Goal: Information Seeking & Learning: Learn about a topic

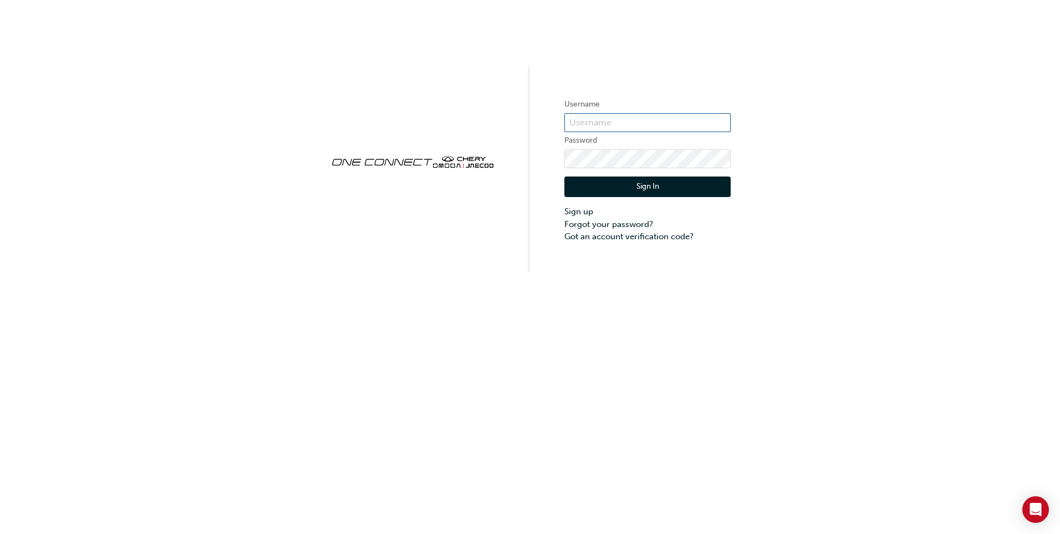
type input "CHAU1614"
click at [607, 171] on div "Sign In Sign up Forgot your password? Got an account verification code?" at bounding box center [648, 205] width 166 height 75
click at [610, 185] on button "Sign In" at bounding box center [648, 186] width 166 height 21
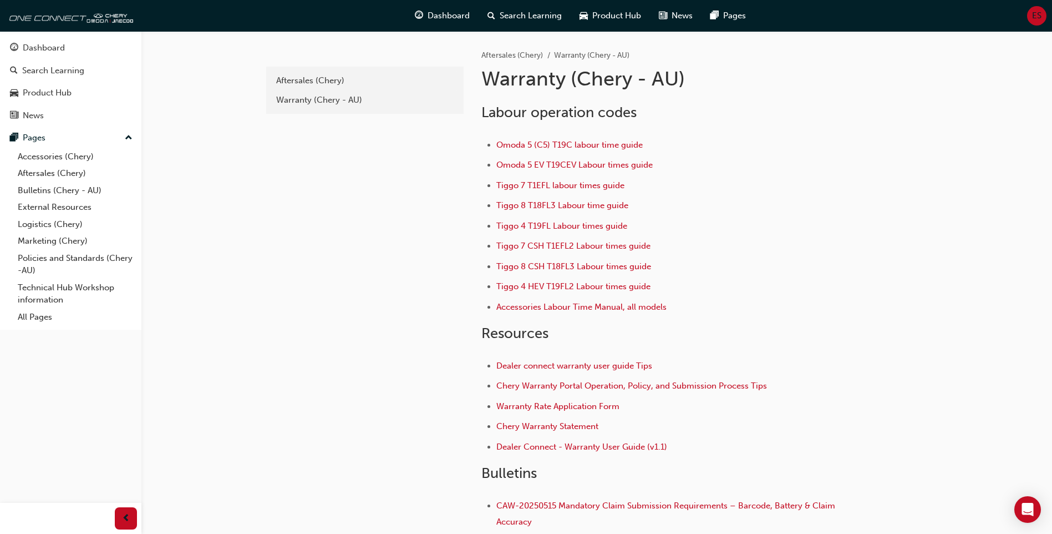
scroll to position [55, 0]
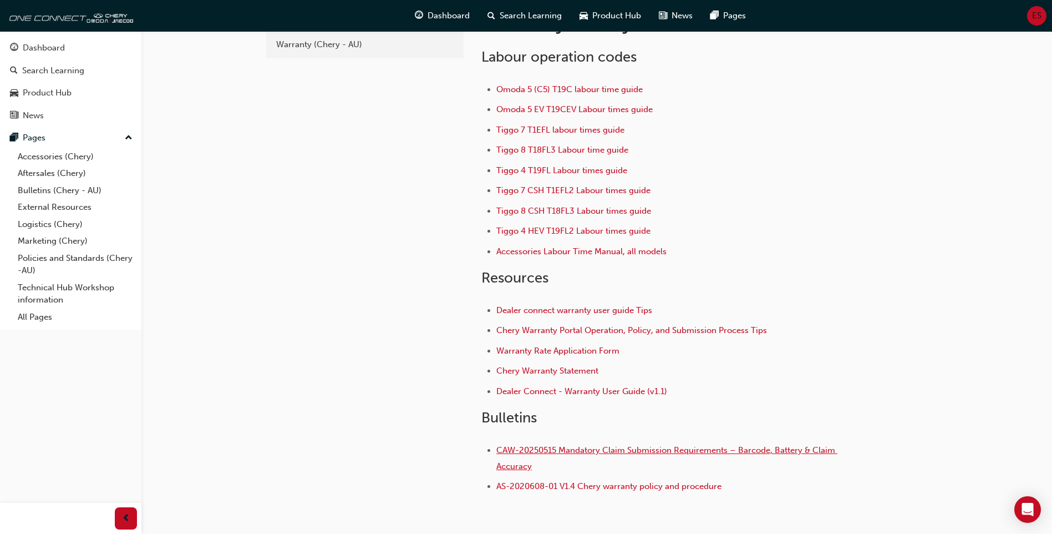
click at [640, 453] on span "CAW-20250515 Mandatory Claim Submission Requirements – Barcode, Battery & Claim…" at bounding box center [666, 458] width 341 height 26
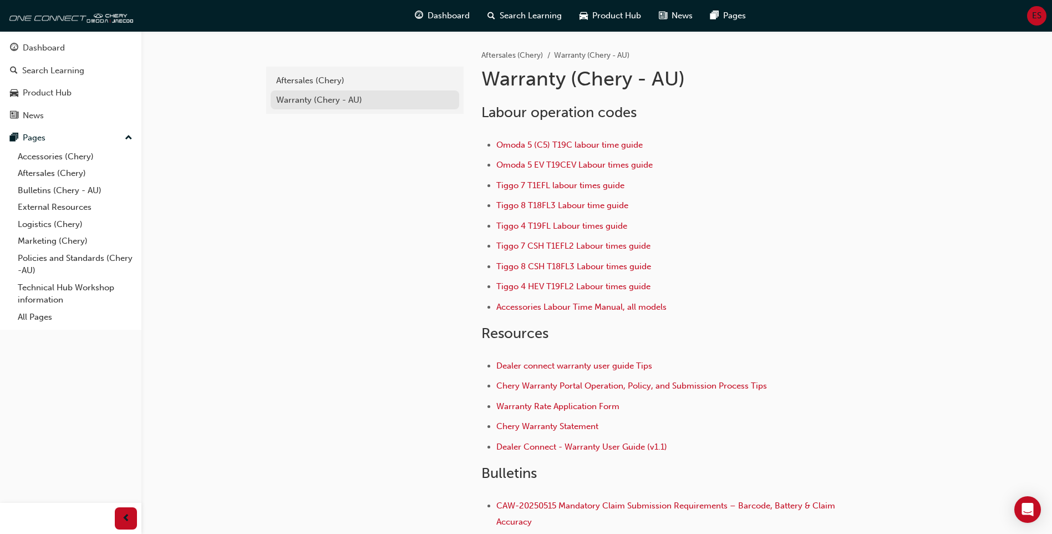
click at [311, 90] on link "Warranty (Chery - AU)" at bounding box center [365, 99] width 189 height 19
click at [316, 79] on div "Aftersales (Chery)" at bounding box center [364, 80] width 177 height 13
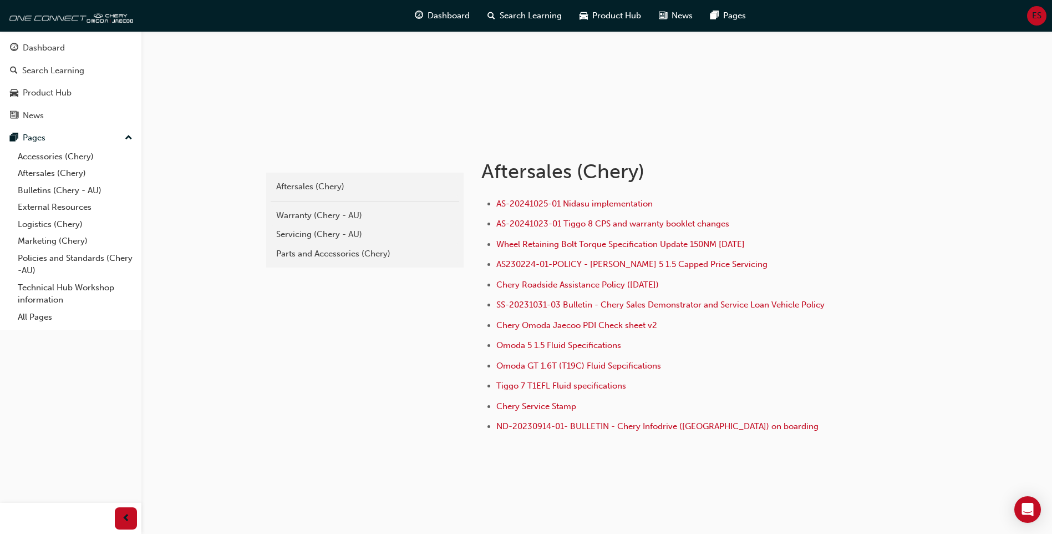
scroll to position [125, 0]
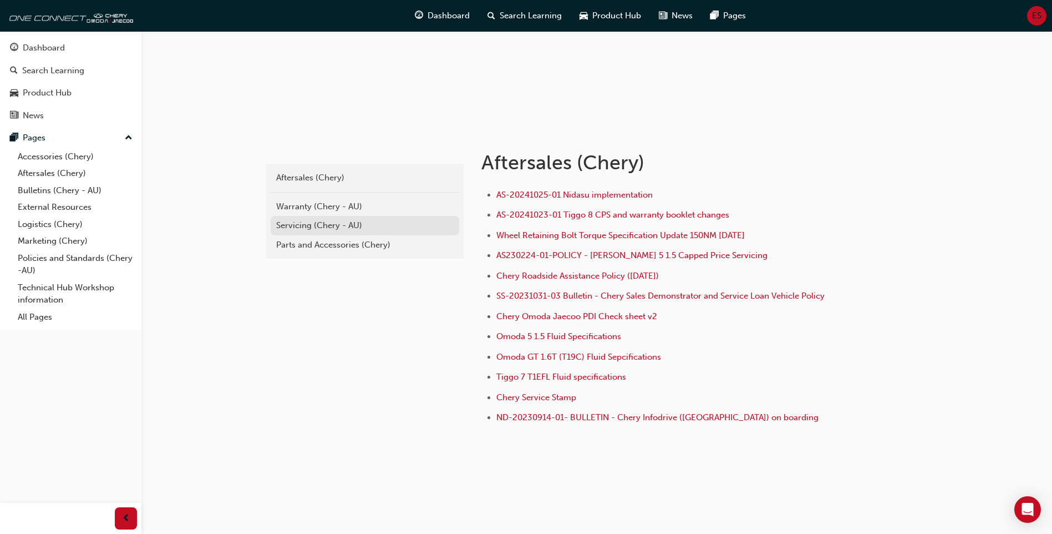
click at [334, 229] on div "Servicing (Chery - AU)" at bounding box center [364, 225] width 177 height 13
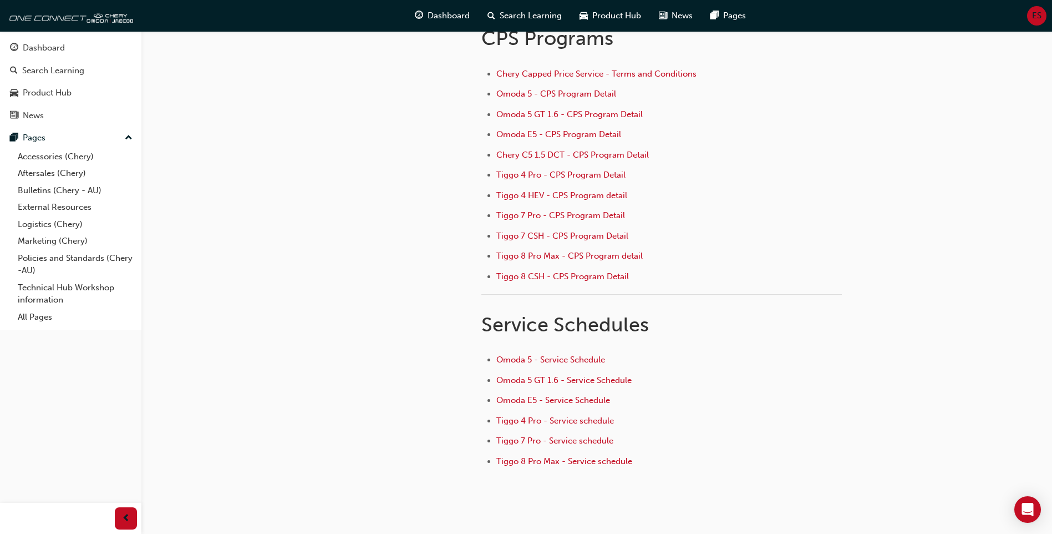
scroll to position [111, 0]
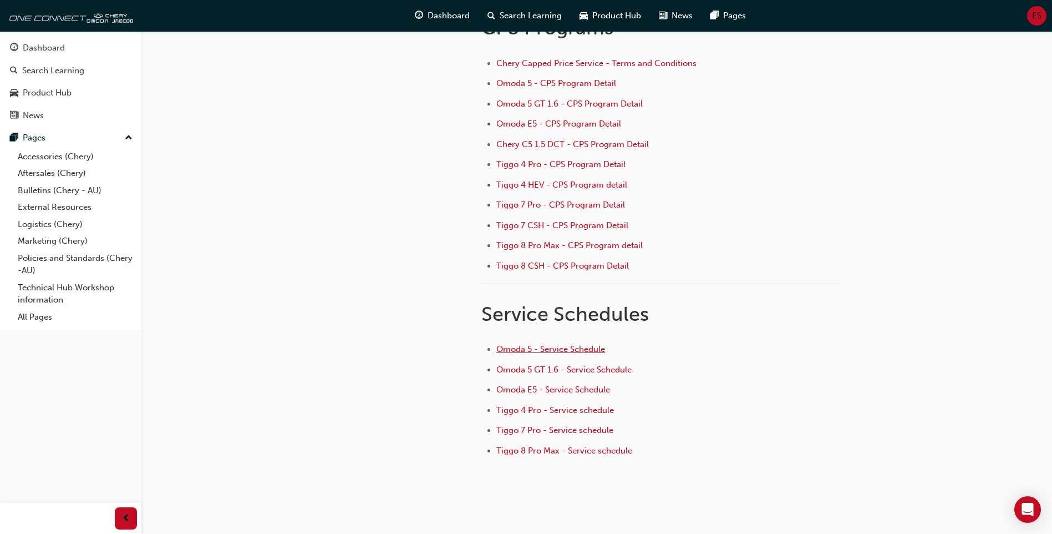
click at [549, 345] on span "Omoda 5 - Service Schedule" at bounding box center [550, 349] width 109 height 10
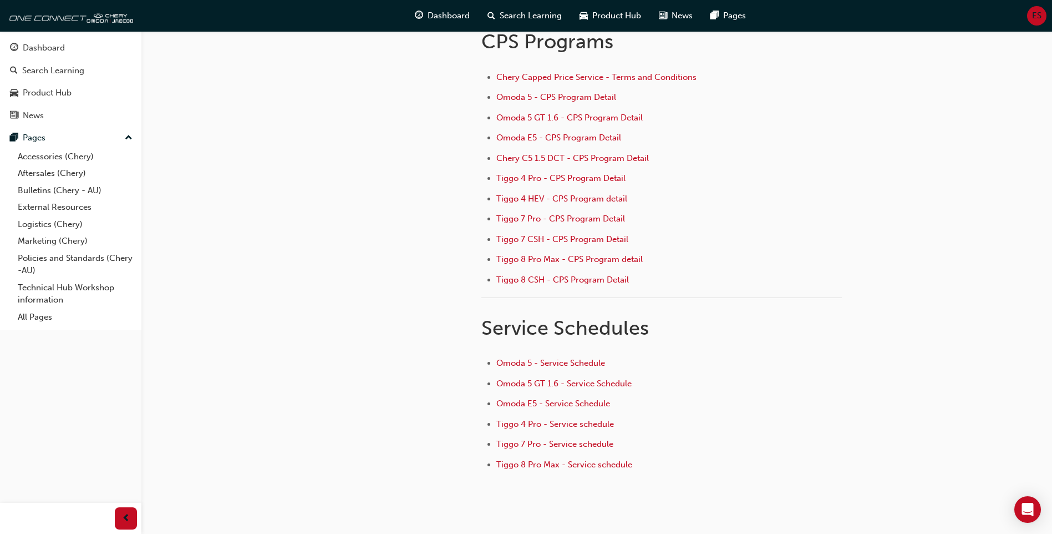
scroll to position [33, 0]
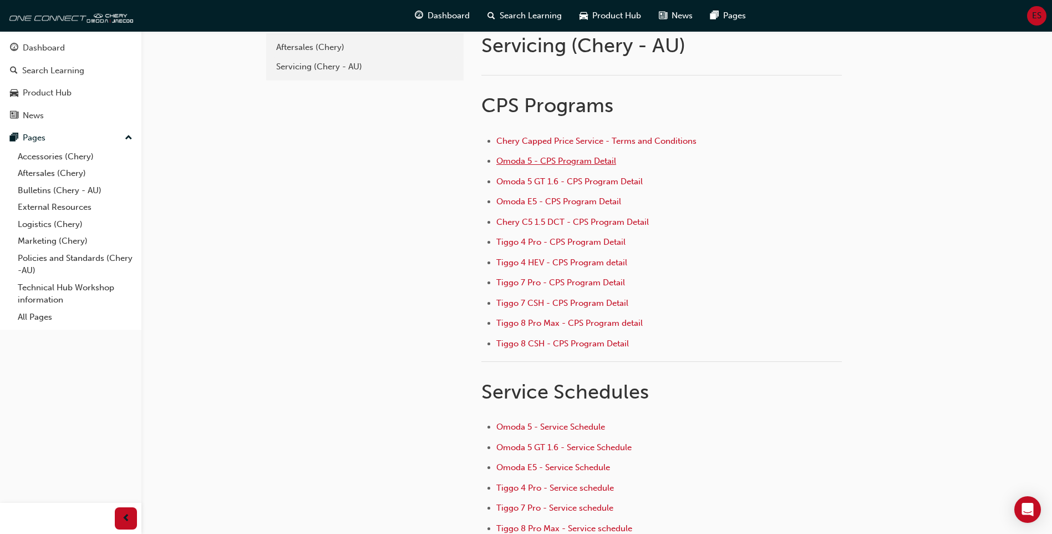
click at [567, 158] on span "Omoda 5 - CPS Program Detail" at bounding box center [556, 161] width 120 height 10
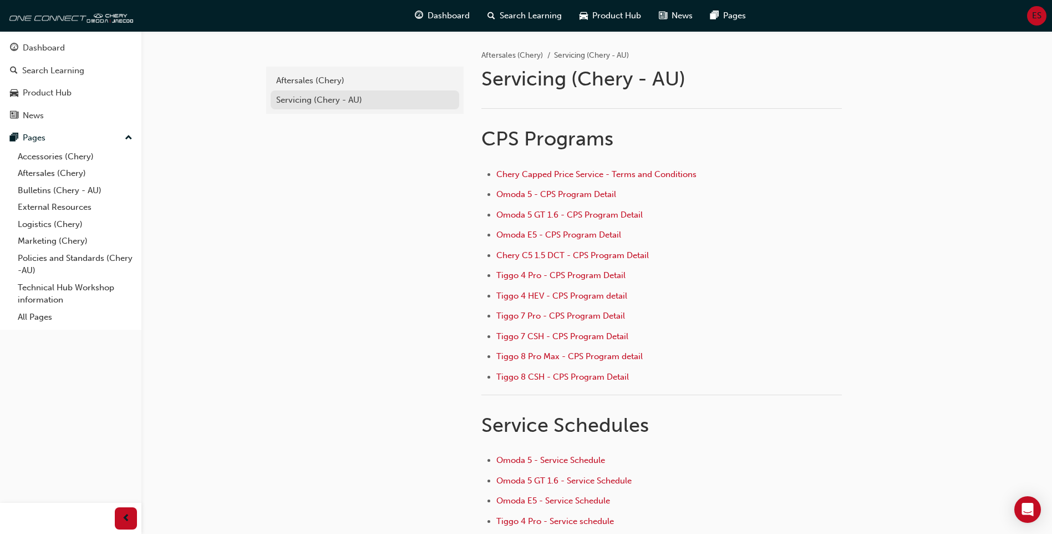
click at [315, 107] on link "Servicing (Chery - AU)" at bounding box center [365, 99] width 189 height 19
click at [321, 68] on div "Aftersales (Chery) Servicing (Chery - AU)" at bounding box center [364, 90] width 197 height 47
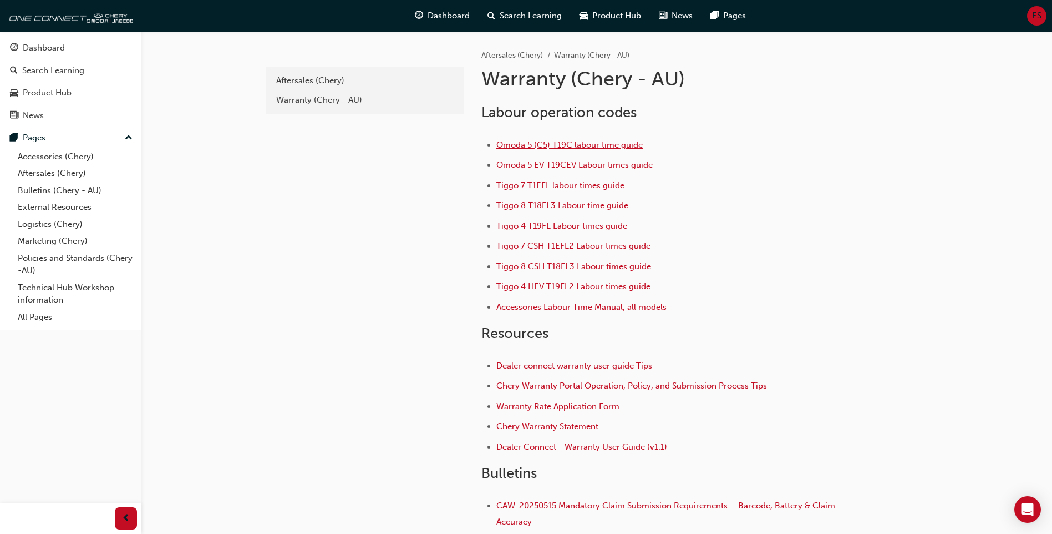
click at [596, 144] on span "Omoda 5 (C5) T19C labour time guide" at bounding box center [569, 145] width 146 height 10
click at [343, 107] on link "Warranty (Chery - AU)" at bounding box center [365, 99] width 189 height 19
click at [331, 84] on div "Aftersales (Chery)" at bounding box center [364, 80] width 177 height 13
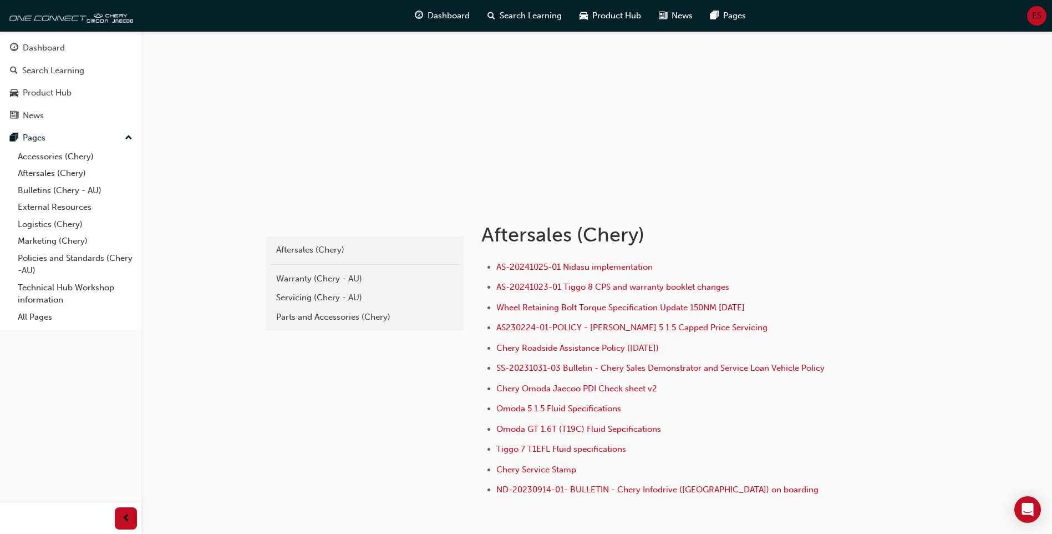
scroll to position [55, 0]
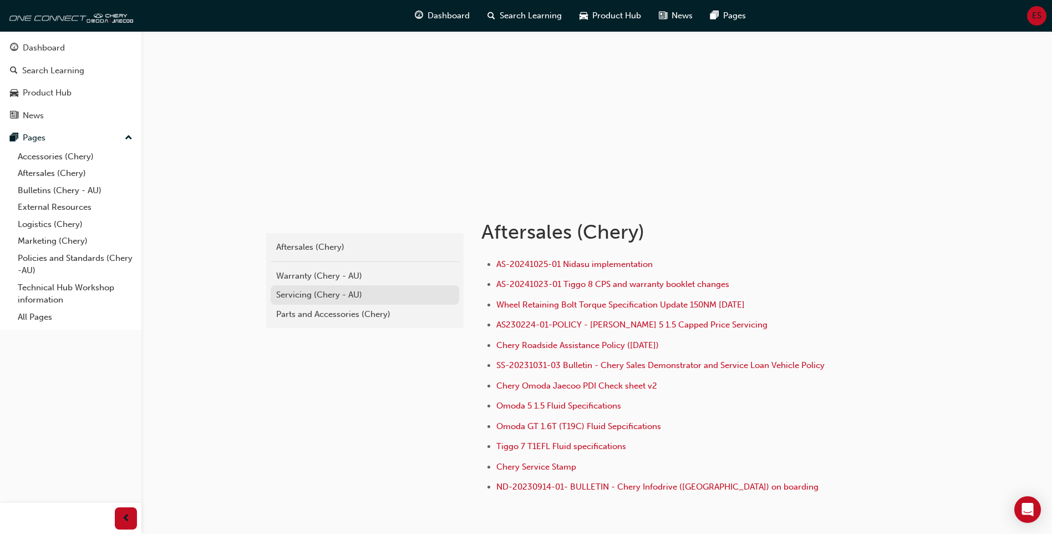
click at [377, 293] on div "Servicing (Chery - AU)" at bounding box center [364, 294] width 177 height 13
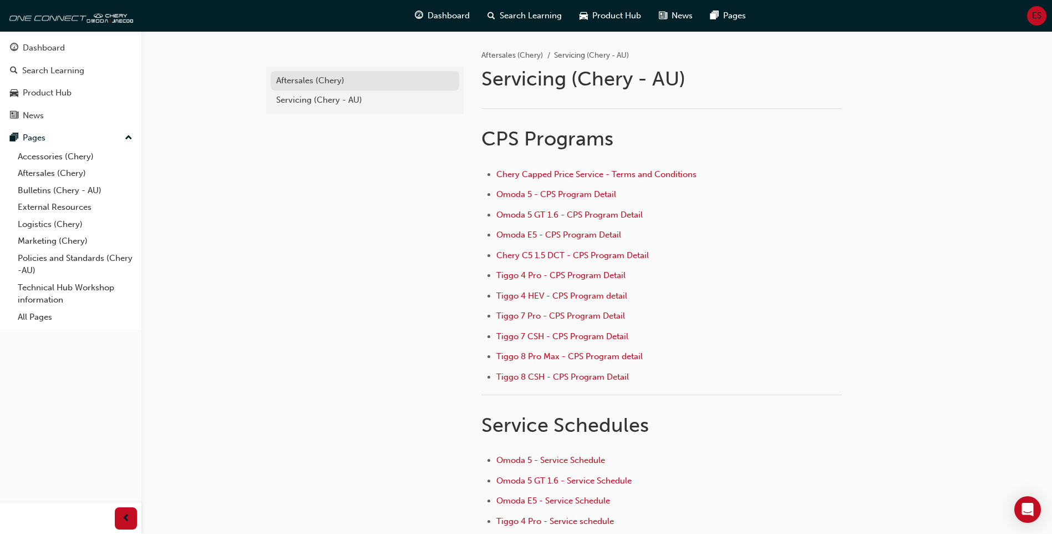
click at [322, 84] on div "Aftersales (Chery)" at bounding box center [364, 80] width 177 height 13
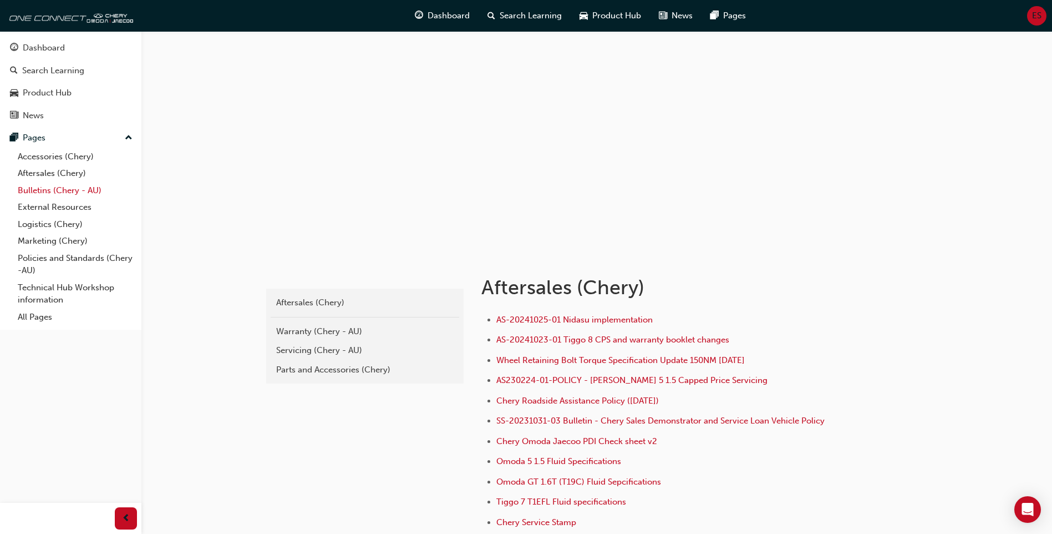
click at [61, 190] on link "Bulletins (Chery - AU)" at bounding box center [75, 190] width 124 height 17
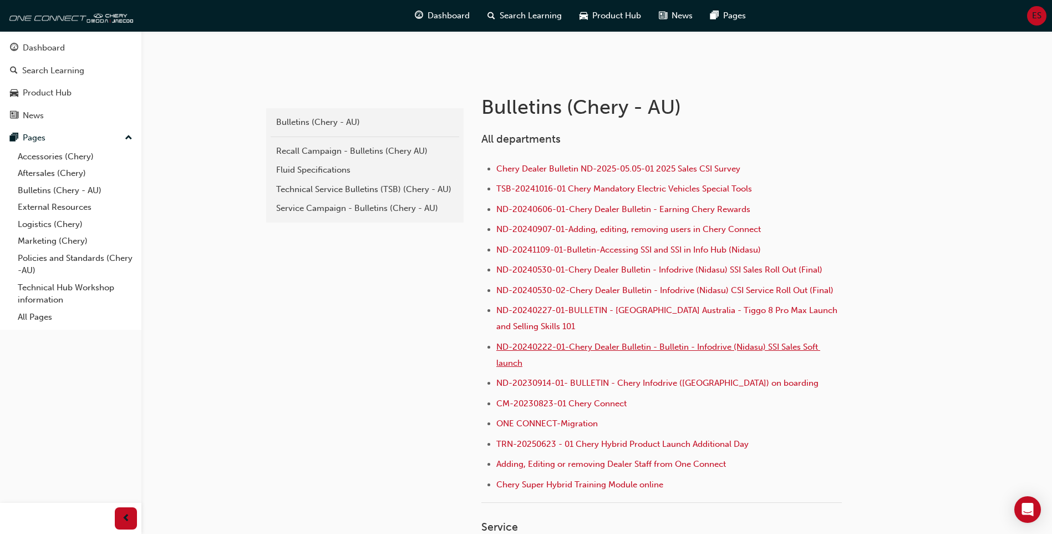
scroll to position [179, 0]
drag, startPoint x: 347, startPoint y: 215, endPoint x: 395, endPoint y: 214, distance: 48.8
click at [346, 215] on div "Service Campaign - Bulletins (Chery - AU)" at bounding box center [364, 210] width 177 height 13
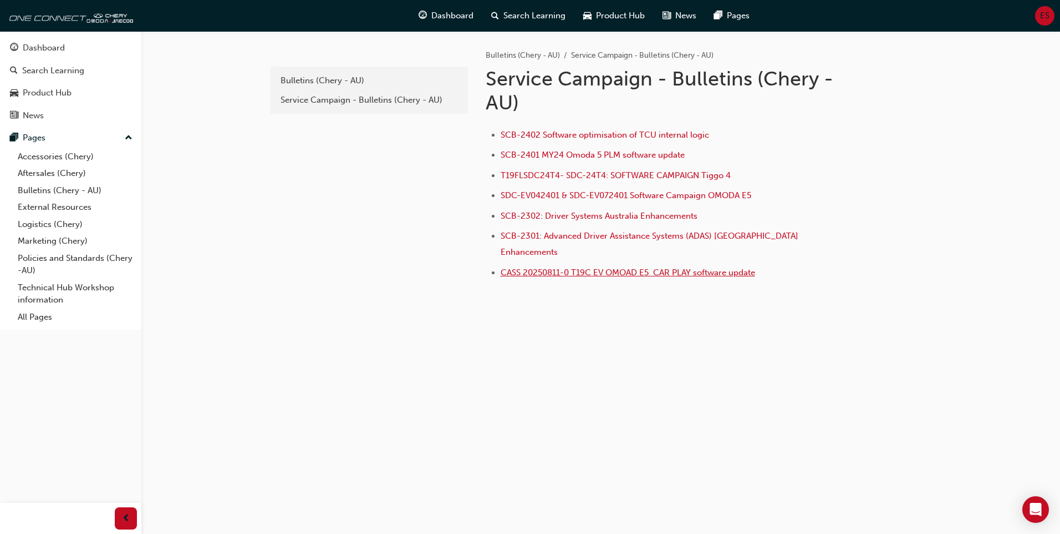
click at [565, 267] on span "CASS 20250811-0 T19C EV OMOAD E5 CAR PLAY software update" at bounding box center [628, 272] width 255 height 10
